Goal: Contribute content: Contribute content

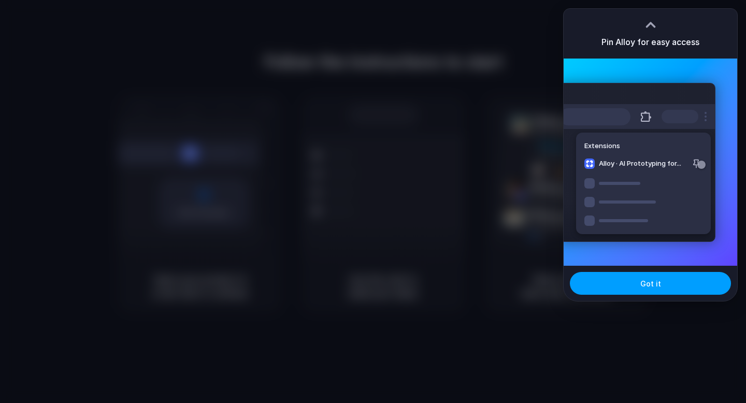
click at [629, 283] on button "Got it" at bounding box center [650, 283] width 161 height 23
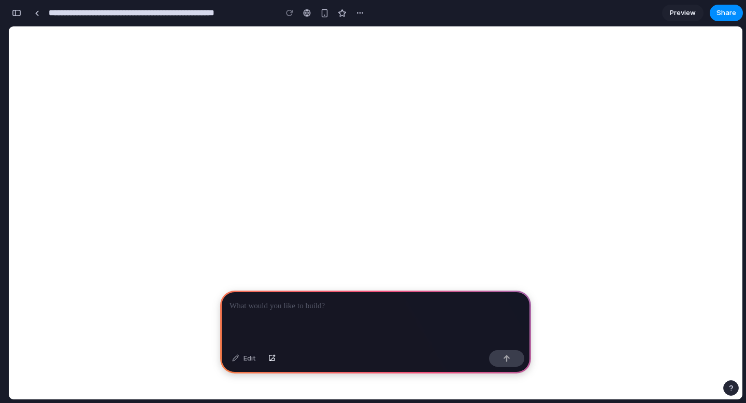
click at [300, 311] on p at bounding box center [376, 306] width 292 height 12
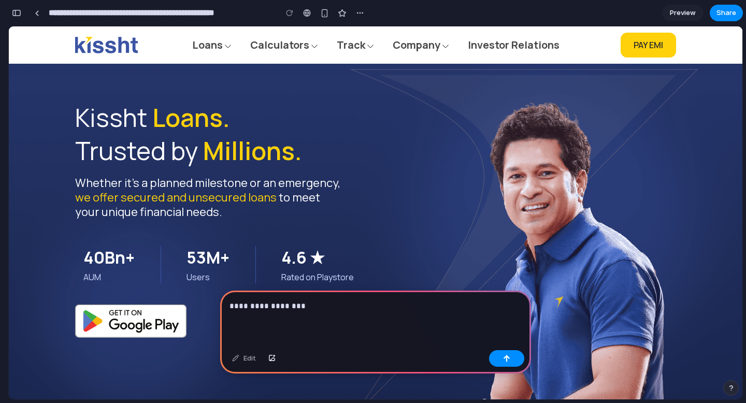
click at [246, 306] on p "**********" at bounding box center [376, 306] width 292 height 12
click at [305, 306] on p "**********" at bounding box center [376, 306] width 292 height 12
